Goal: Task Accomplishment & Management: Manage account settings

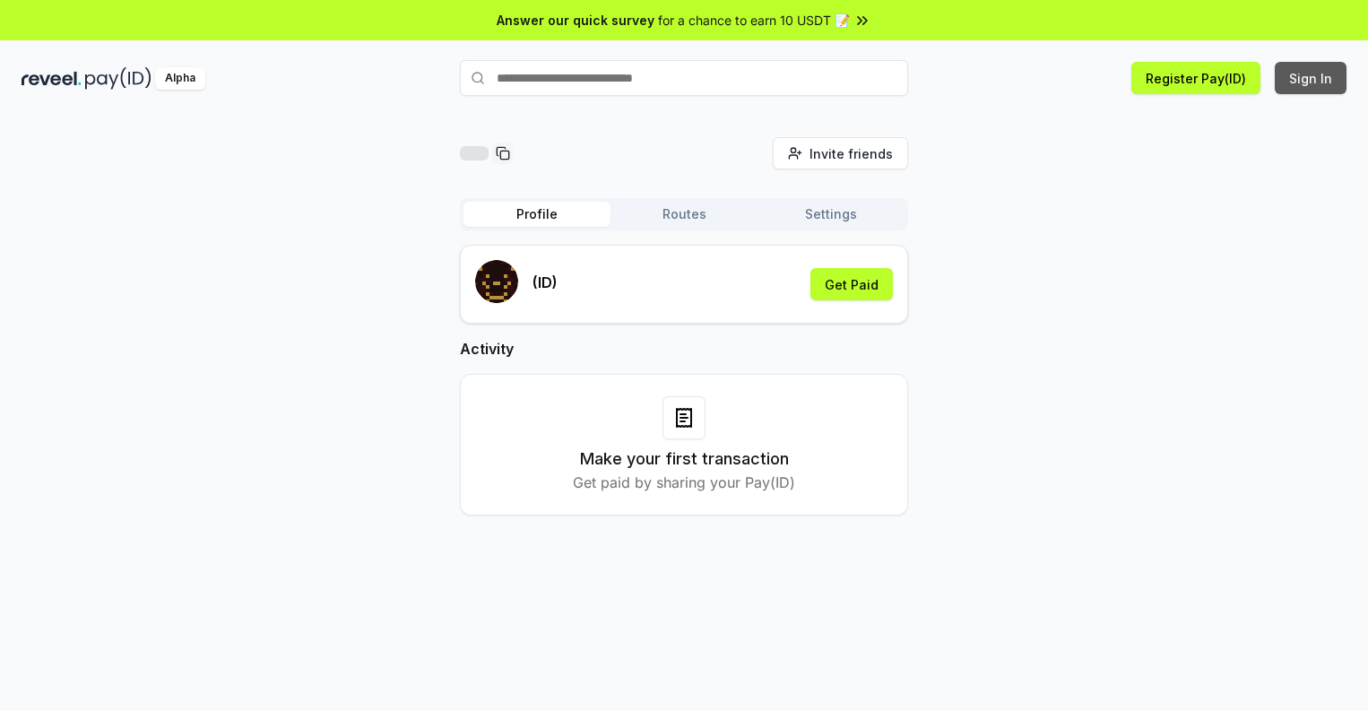
click at [1312, 78] on button "Sign In" at bounding box center [1311, 78] width 72 height 32
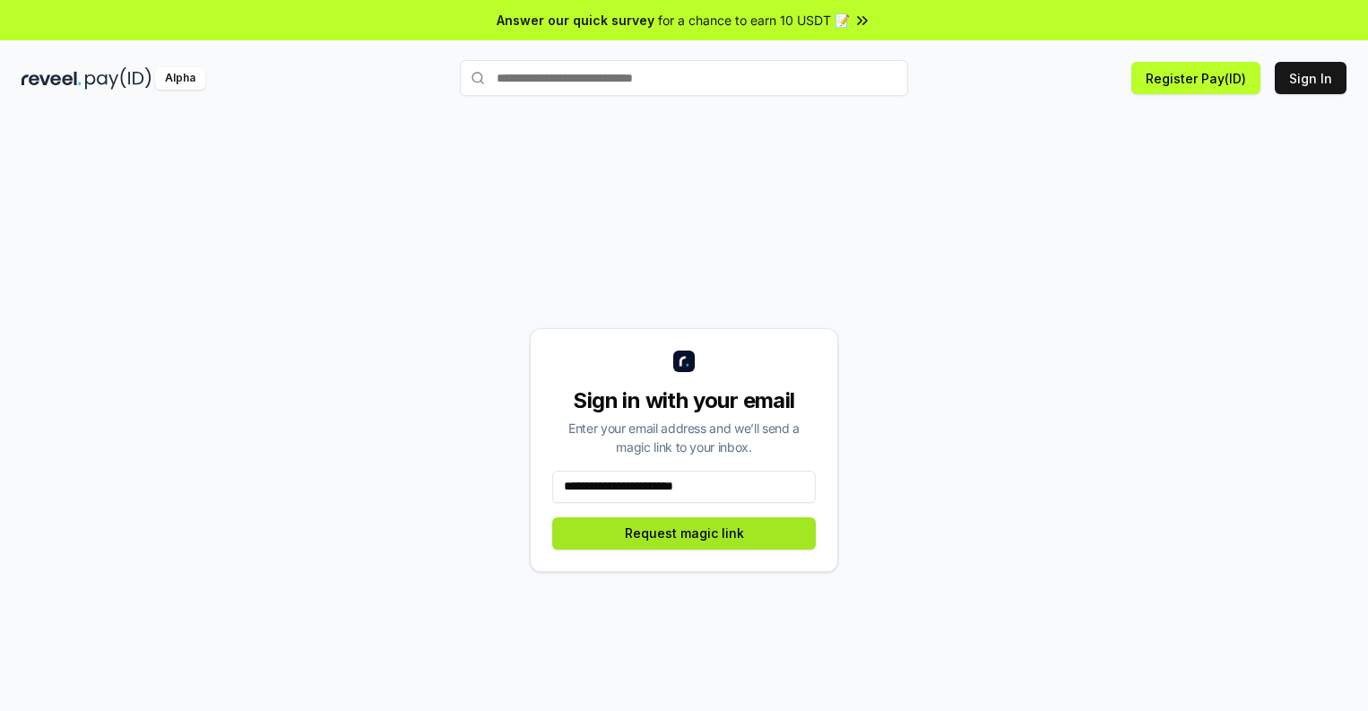
type input "**********"
click at [684, 533] on button "Request magic link" at bounding box center [684, 533] width 264 height 32
